Goal: Transaction & Acquisition: Register for event/course

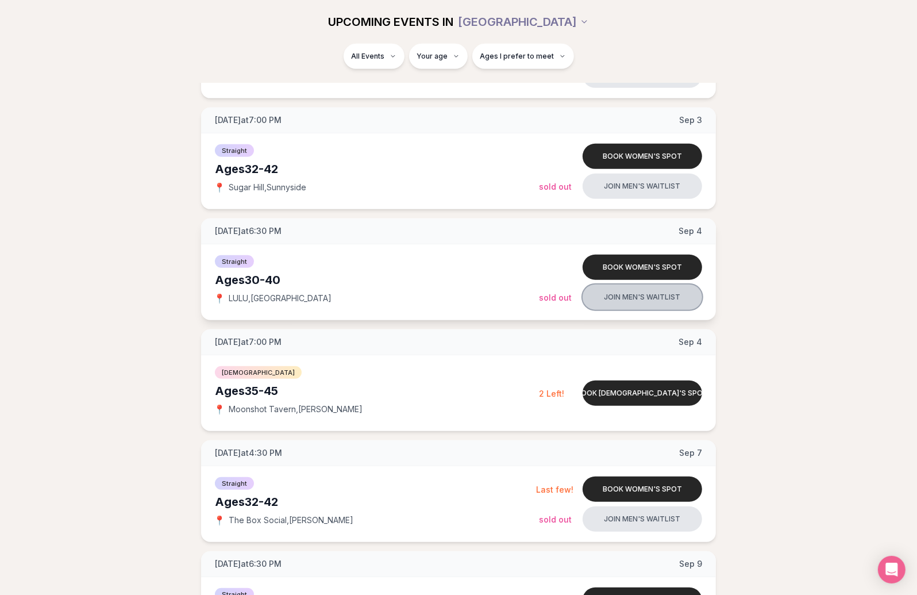
scroll to position [699, 0]
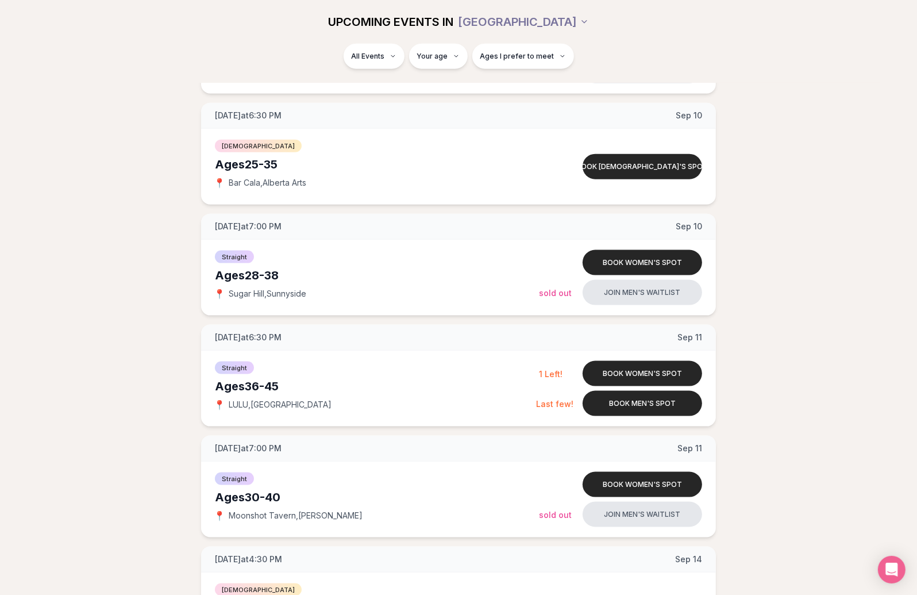
scroll to position [1291, 0]
